Goal: Transaction & Acquisition: Register for event/course

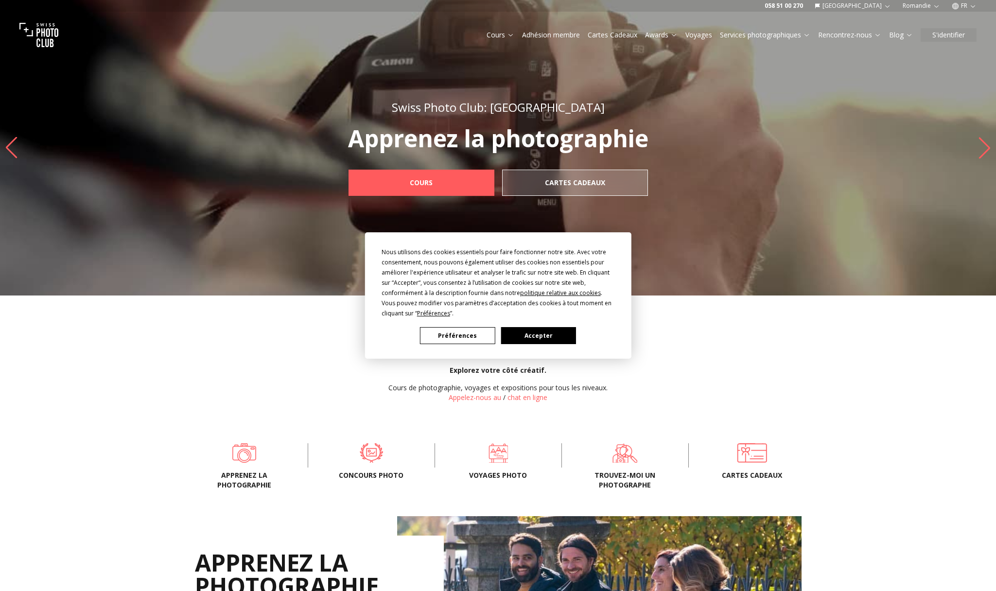
click at [535, 336] on button "Accepter" at bounding box center [538, 335] width 75 height 17
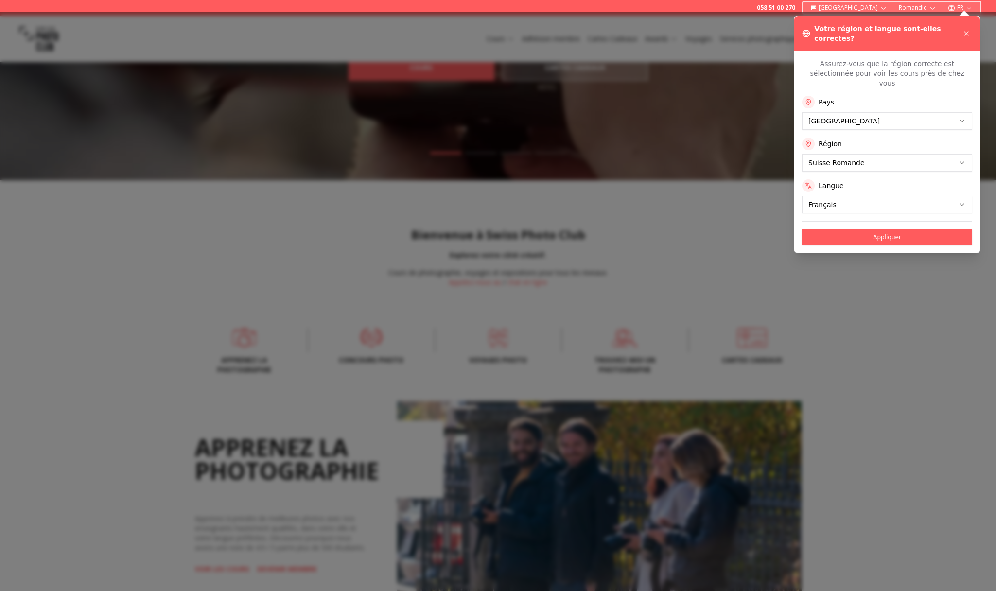
scroll to position [120, 0]
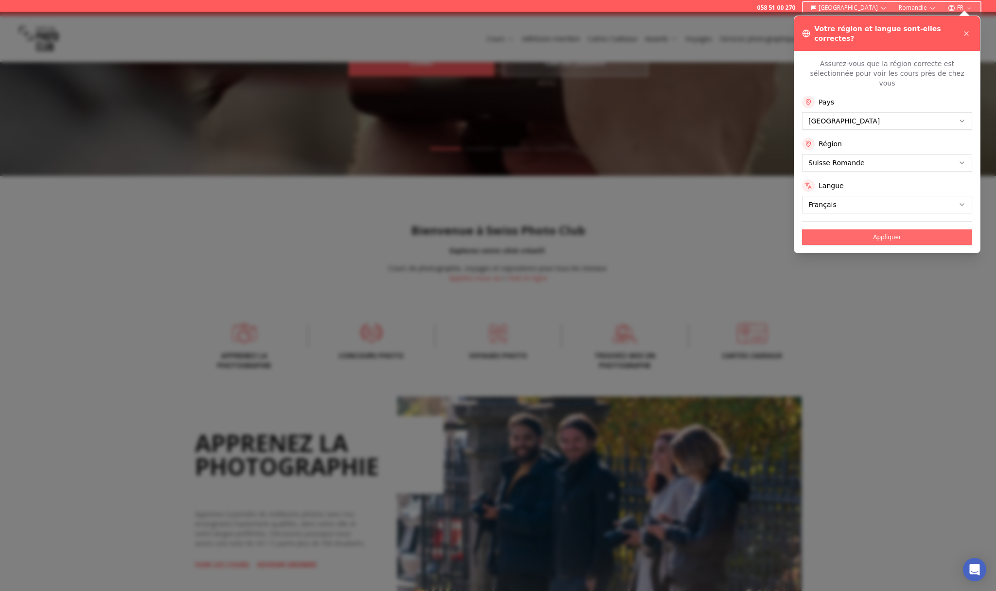
click at [876, 229] on button "Appliquer" at bounding box center [887, 237] width 170 height 16
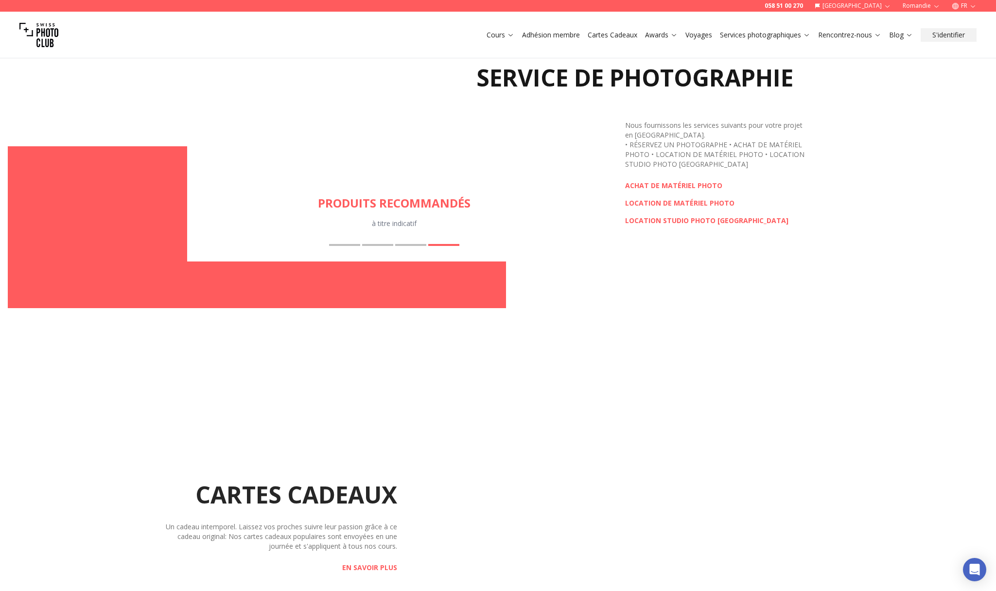
scroll to position [1388, 0]
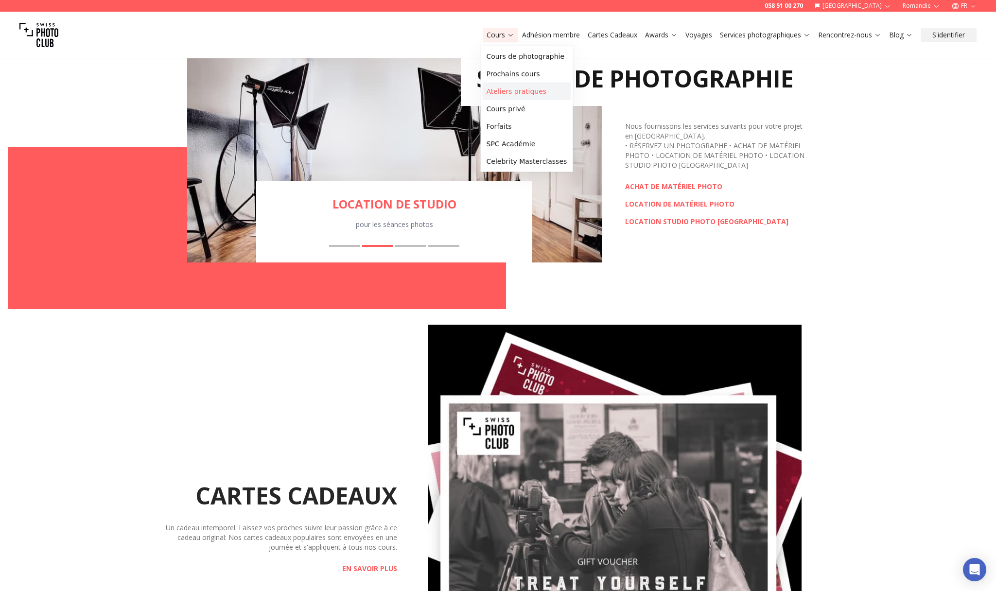
click at [494, 91] on link "Ateliers pratiques" at bounding box center [527, 92] width 88 height 18
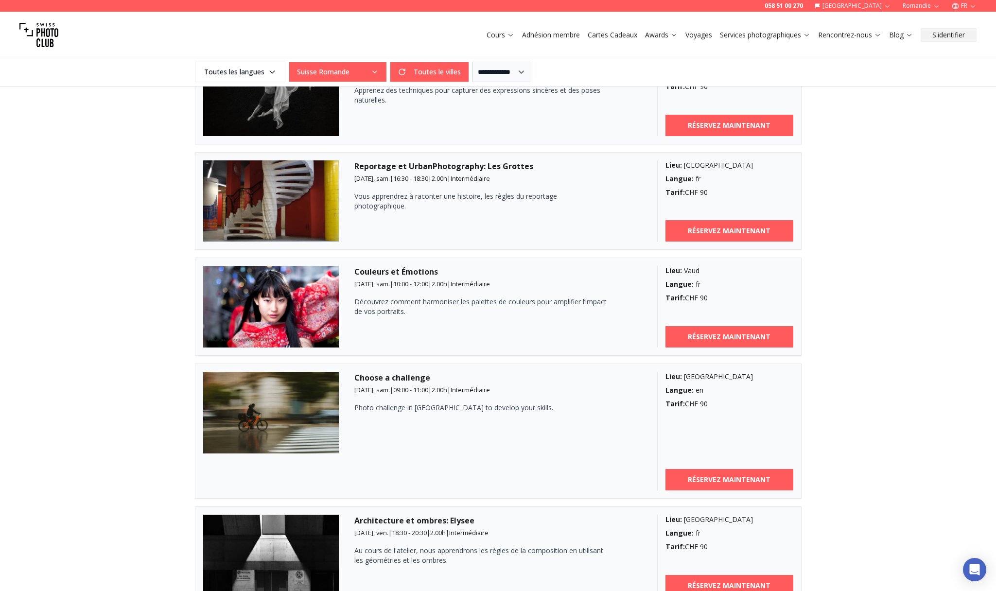
scroll to position [299, 0]
click at [271, 303] on img at bounding box center [271, 306] width 136 height 82
click at [718, 333] on b "RÉSERVEZ MAINTENANT" at bounding box center [729, 337] width 83 height 10
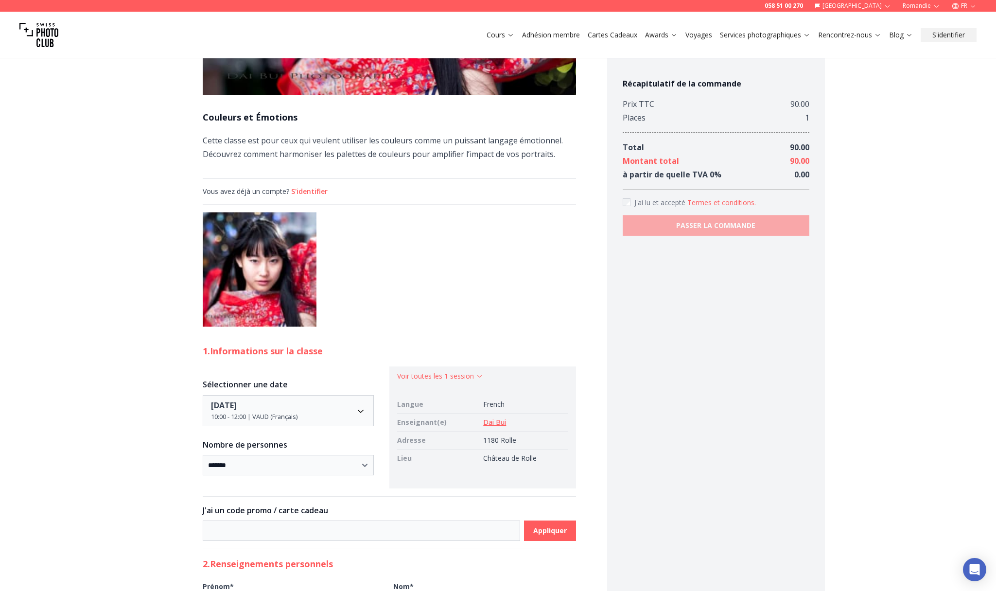
scroll to position [194, 0]
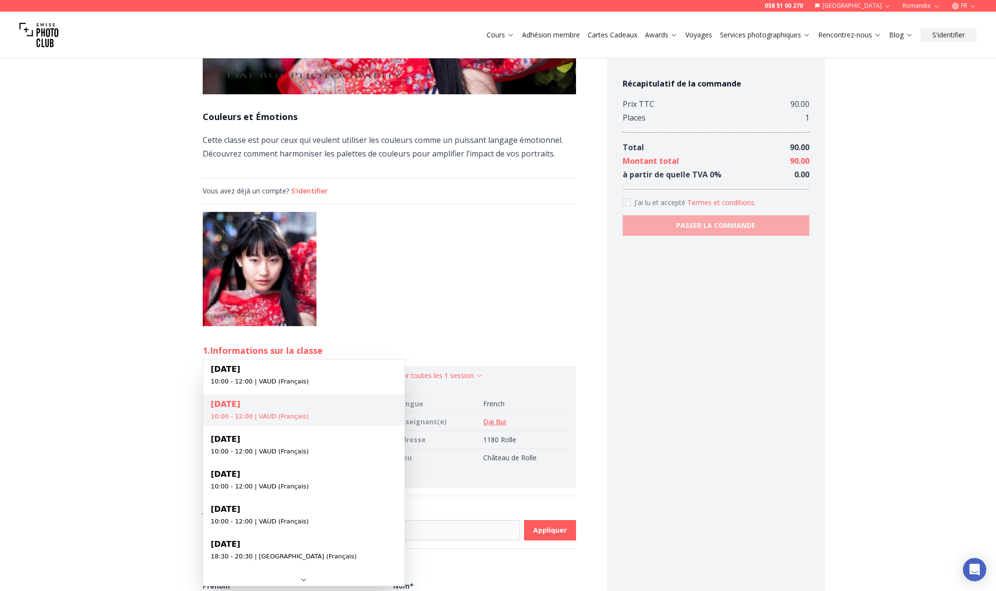
click at [360, 409] on body "**********" at bounding box center [498, 545] width 996 height 1385
select select "**********"
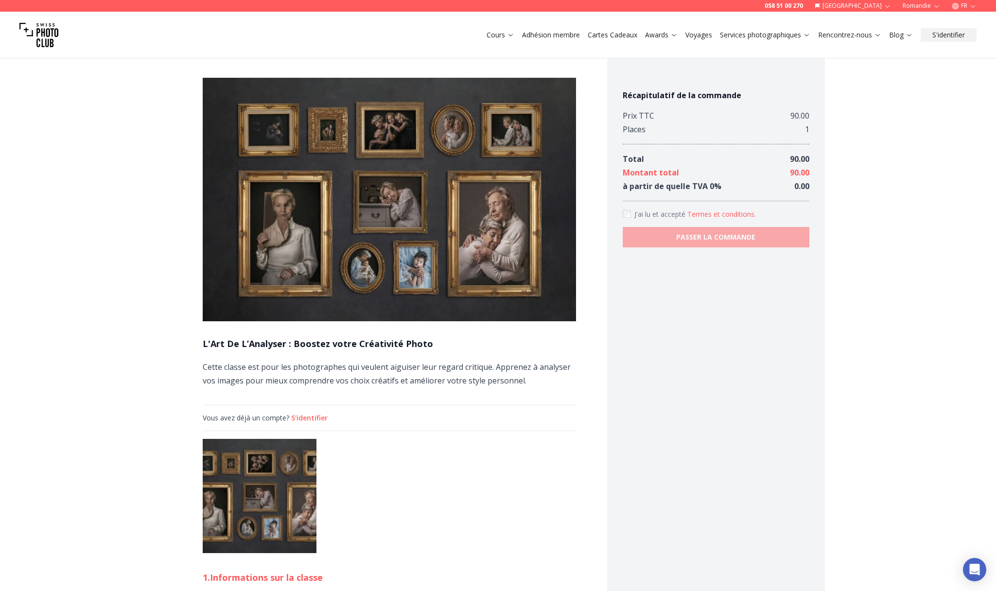
scroll to position [0, 0]
click at [41, 35] on img at bounding box center [38, 35] width 39 height 39
